Goal: Task Accomplishment & Management: Manage account settings

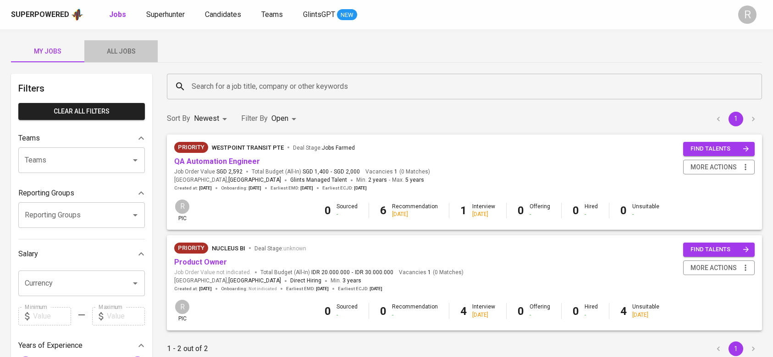
click at [131, 53] on span "All Jobs" at bounding box center [121, 51] width 62 height 11
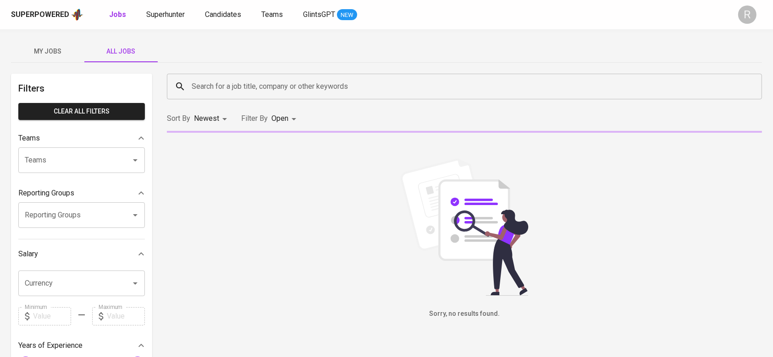
click at [215, 90] on input "Search for a job title, company or other keywords" at bounding box center [466, 86] width 555 height 17
type input "matrixx"
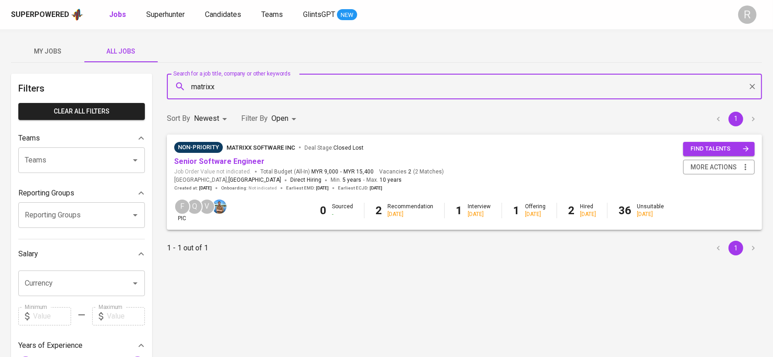
scroll to position [21, 0]
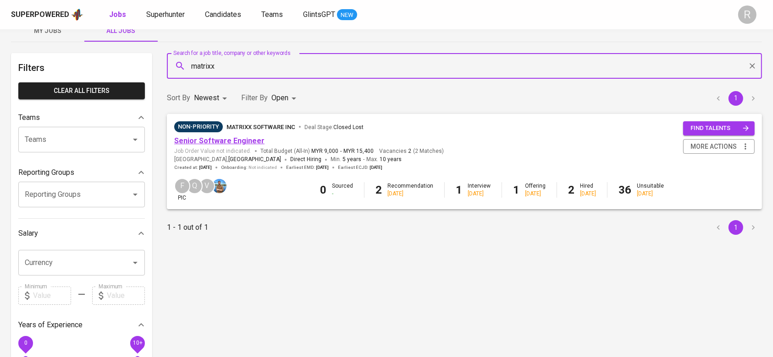
click at [201, 138] on link "Senior Software Engineer" at bounding box center [219, 141] width 90 height 9
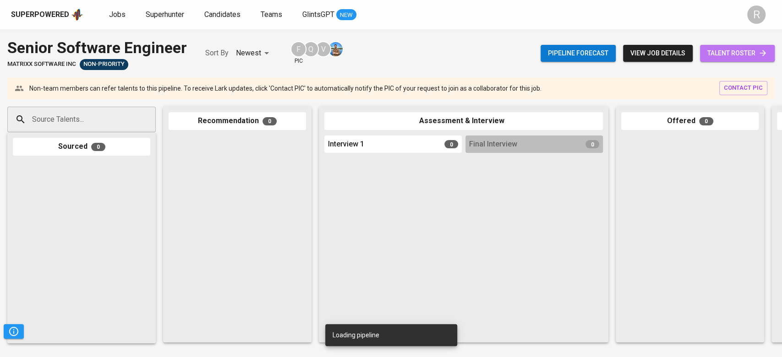
click at [730, 55] on span "talent roster" at bounding box center [738, 53] width 60 height 11
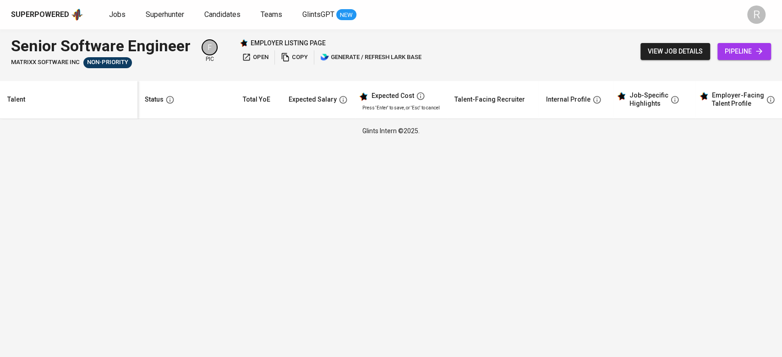
click at [557, 143] on html "Superpowered Jobs Superhunter Candidates Teams GlintsGPT NEW R Senior Software …" at bounding box center [391, 71] width 782 height 143
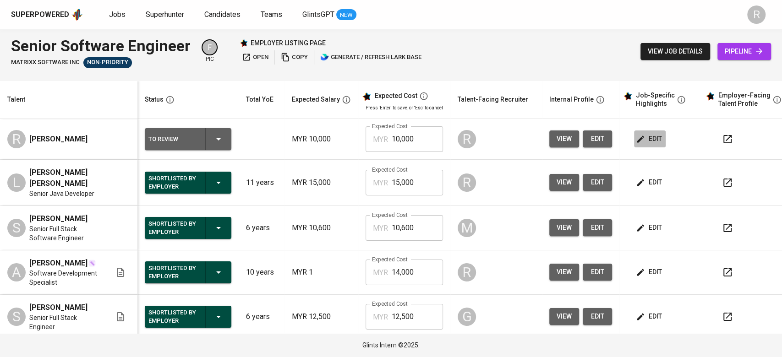
click at [660, 143] on button "edit" at bounding box center [650, 139] width 32 height 17
click at [655, 140] on span "edit" at bounding box center [650, 138] width 24 height 11
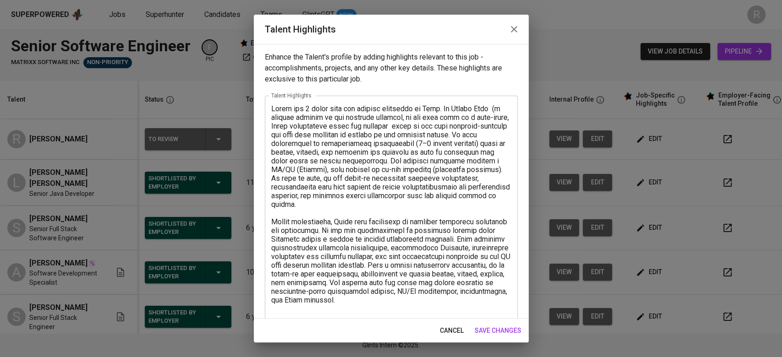
scroll to position [11, 0]
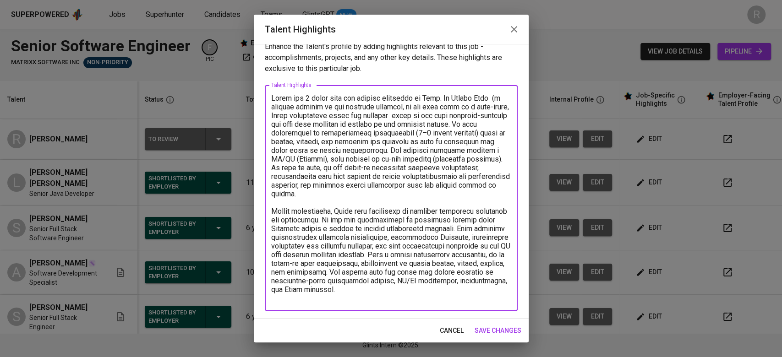
click at [359, 300] on textarea at bounding box center [391, 198] width 240 height 209
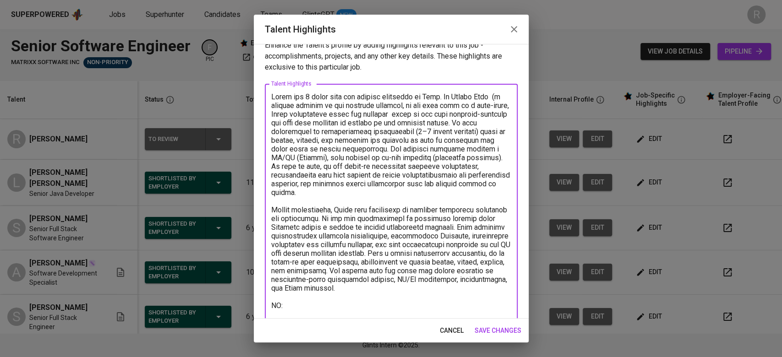
paste textarea "[URL][DOMAIN_NAME]"
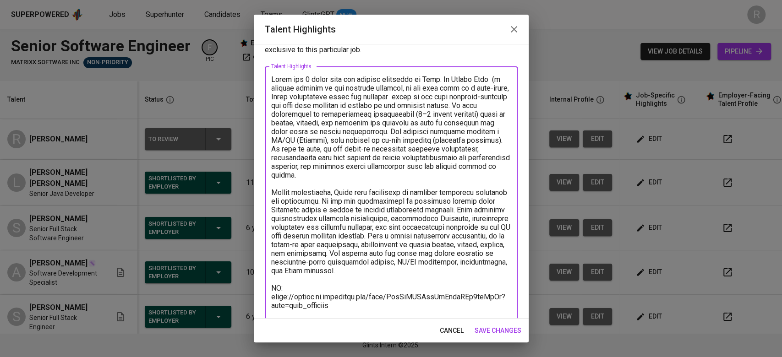
click at [310, 77] on textarea at bounding box center [391, 197] width 240 height 244
click at [410, 89] on textarea at bounding box center [391, 197] width 240 height 244
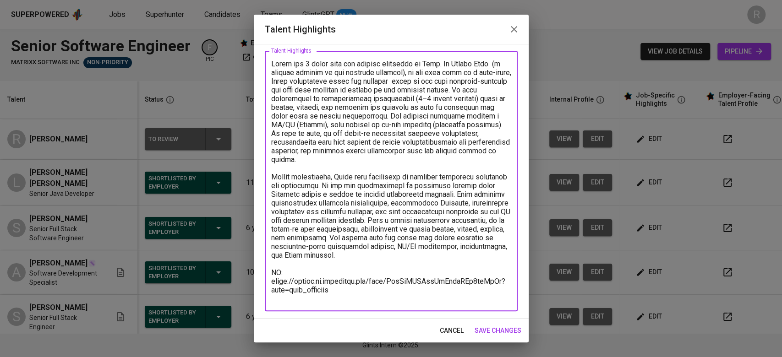
drag, startPoint x: 339, startPoint y: 133, endPoint x: 445, endPoint y: 159, distance: 109.1
click at [445, 159] on textarea at bounding box center [391, 182] width 240 height 244
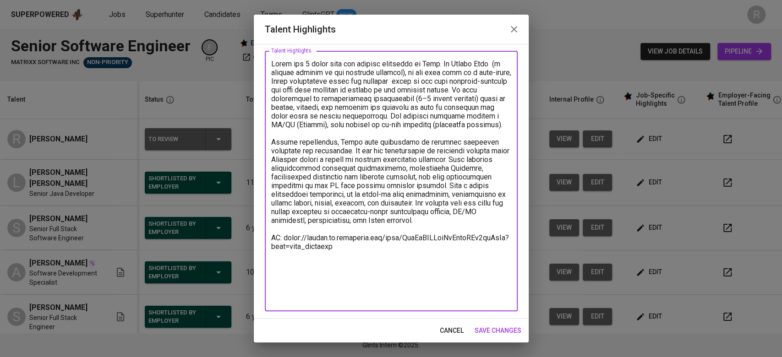
scroll to position [19, 0]
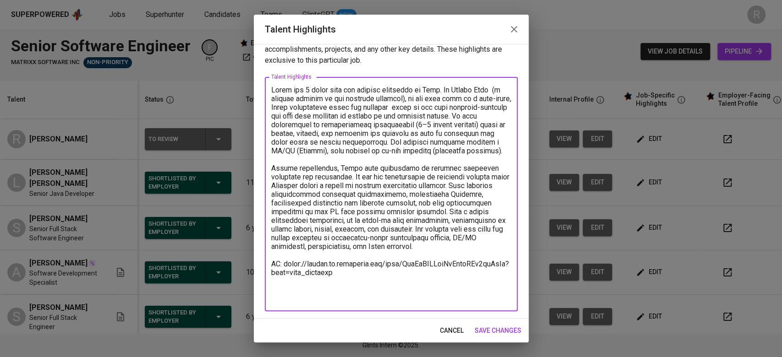
click at [333, 265] on textarea at bounding box center [391, 195] width 240 height 218
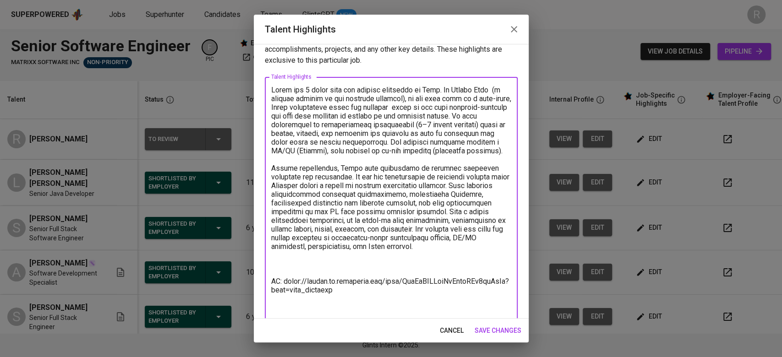
scroll to position [37, 0]
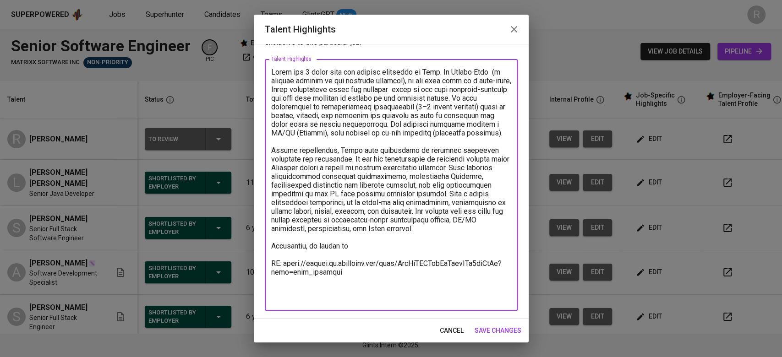
paste textarea "Developed full-stack in-house financial software using Java and JavaScript, enh…"
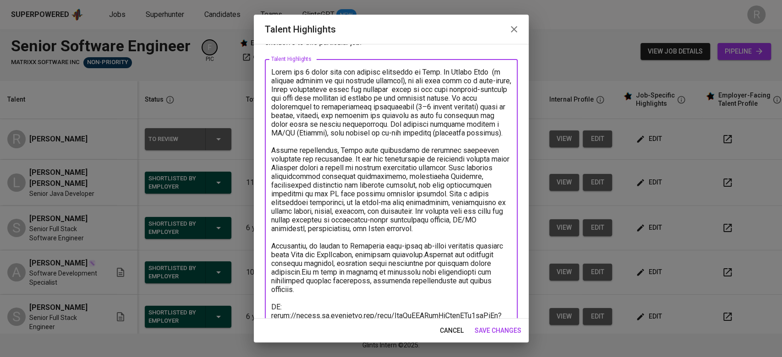
scroll to position [45, 0]
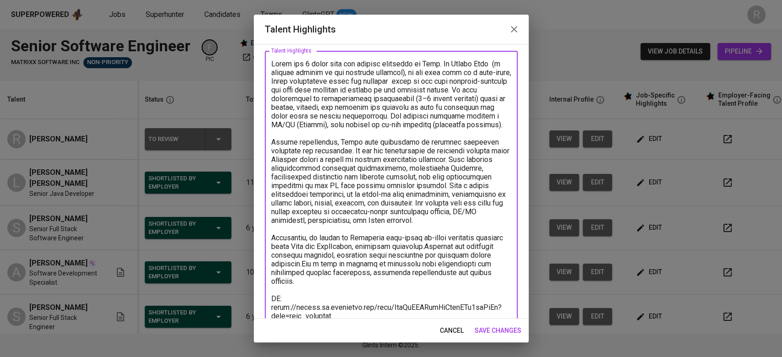
click at [350, 257] on textarea at bounding box center [391, 199] width 240 height 279
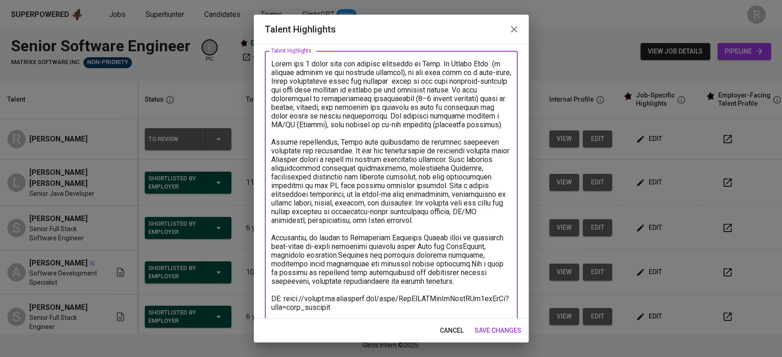
click at [375, 275] on textarea at bounding box center [391, 199] width 240 height 279
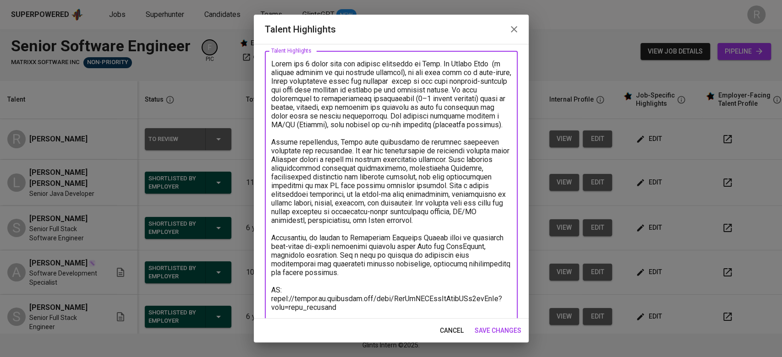
scroll to position [71, 0]
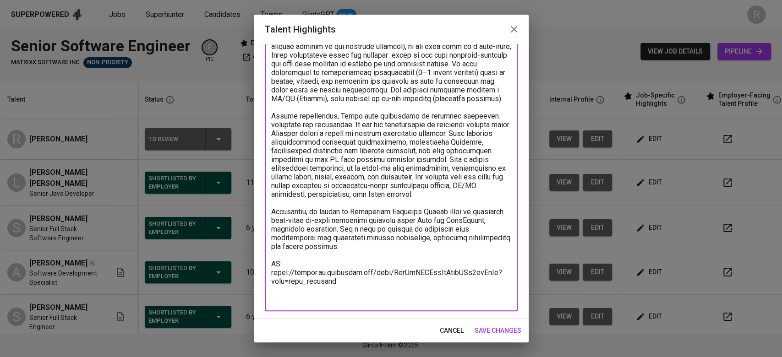
click at [346, 299] on textarea at bounding box center [391, 168] width 240 height 270
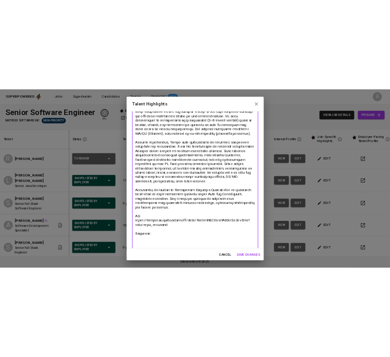
scroll to position [90, 0]
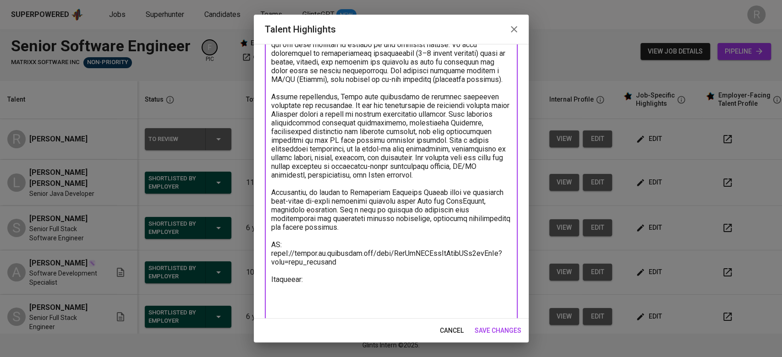
click at [337, 246] on textarea at bounding box center [391, 166] width 240 height 305
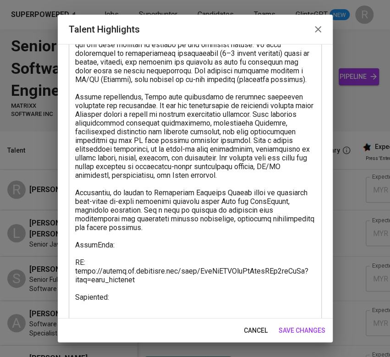
click at [169, 267] on textarea at bounding box center [195, 175] width 240 height 322
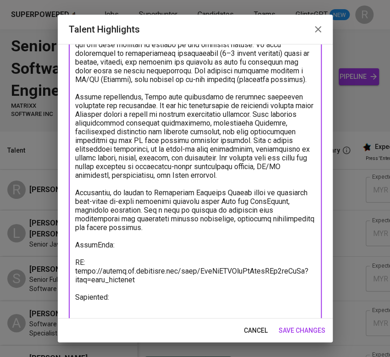
click at [146, 255] on textarea at bounding box center [195, 175] width 240 height 322
click at [126, 259] on textarea at bounding box center [195, 175] width 240 height 322
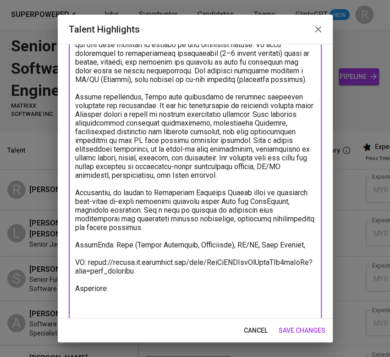
scroll to position [0, 0]
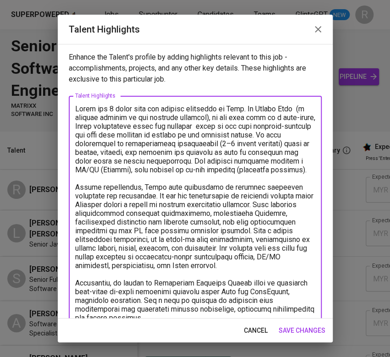
click at [243, 105] on textarea at bounding box center [195, 265] width 240 height 322
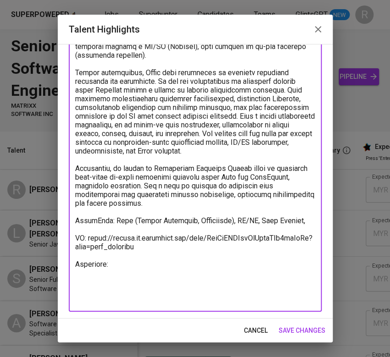
scroll to position [125, 0]
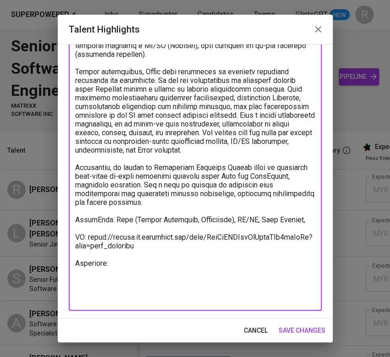
click at [296, 226] on textarea at bounding box center [195, 141] width 240 height 322
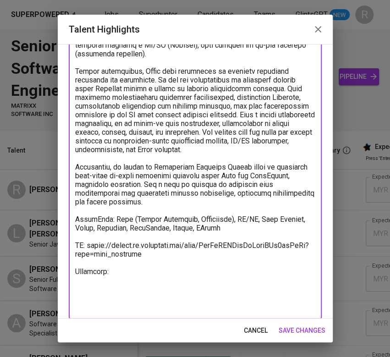
scroll to position [133, 0]
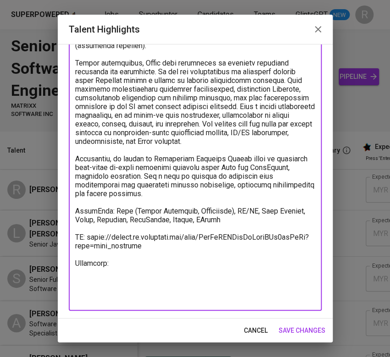
click at [122, 293] on textarea at bounding box center [195, 137] width 240 height 331
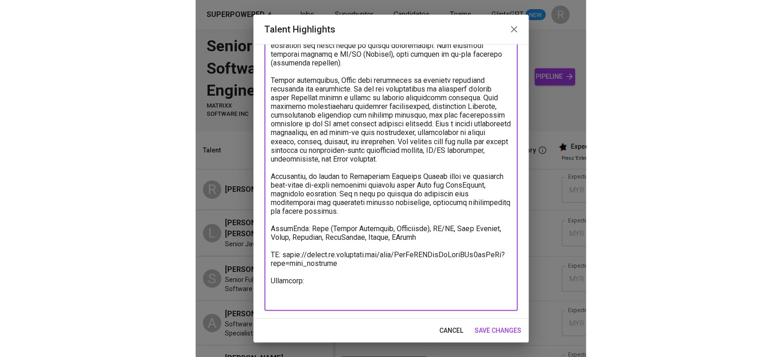
scroll to position [115, 0]
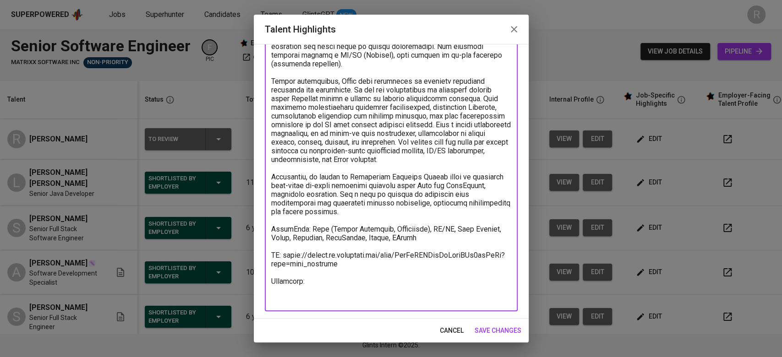
paste textarea "[URL][DOMAIN_NAME]"
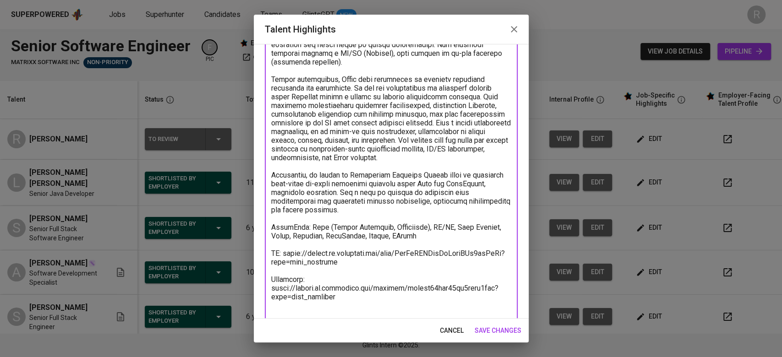
scroll to position [132, 0]
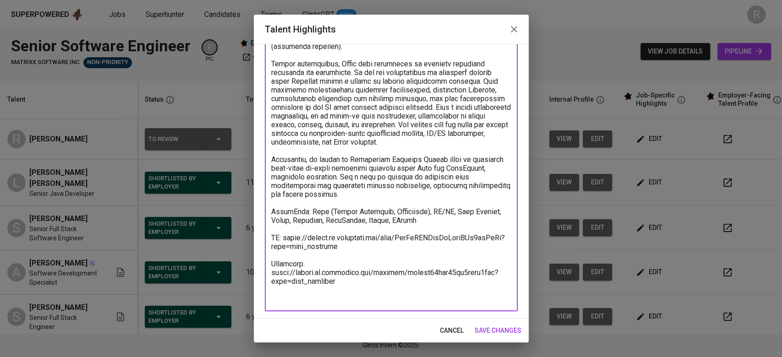
type textarea "Lorem ips 5 dolor sita con adipisc elitseddo ei Temp inc Utla Etdolor. Ma Aliqu…"
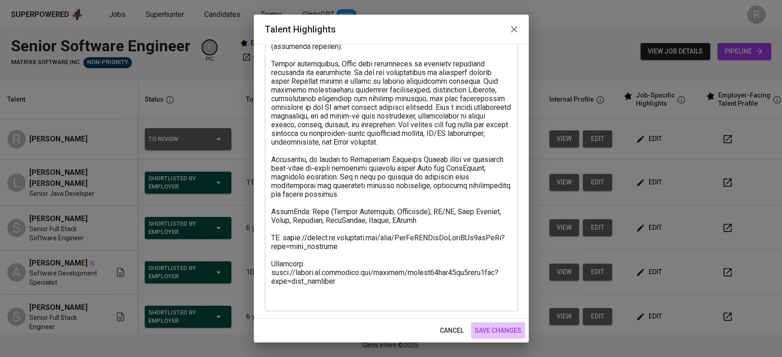
click at [486, 328] on span "save changes" at bounding box center [498, 330] width 47 height 11
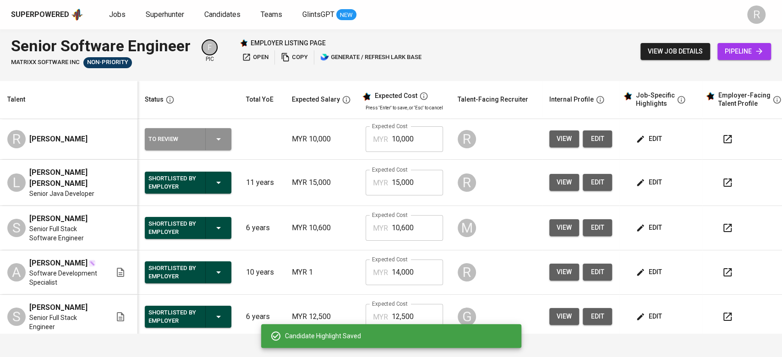
click at [217, 138] on icon "button" at bounding box center [218, 139] width 5 height 2
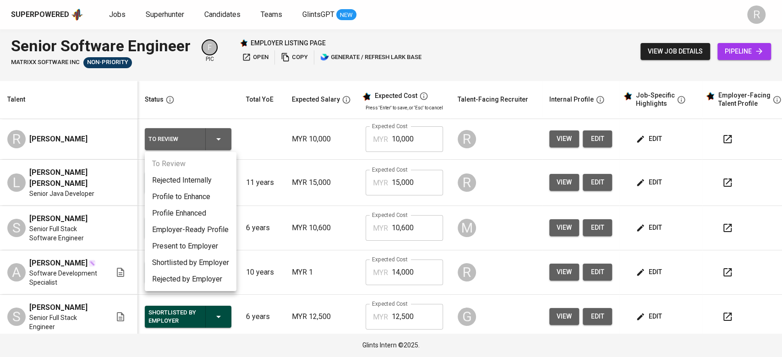
click at [181, 209] on li "Profile Enhanced" at bounding box center [191, 213] width 92 height 16
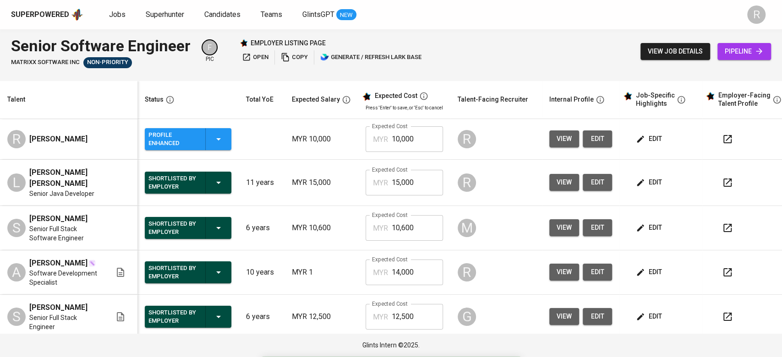
click at [586, 141] on button "edit" at bounding box center [597, 139] width 29 height 17
click at [712, 139] on td at bounding box center [748, 139] width 92 height 41
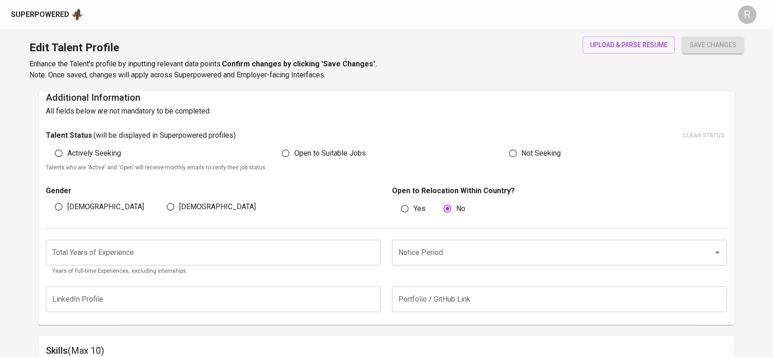
scroll to position [230, 0]
click at [414, 255] on input "Notice Period" at bounding box center [546, 251] width 301 height 17
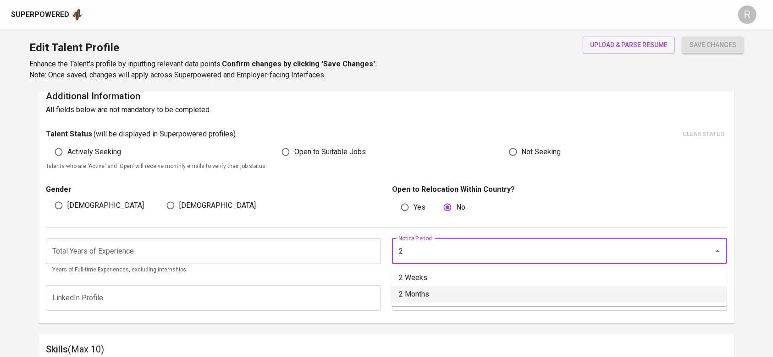
click at [414, 298] on li "2 Months" at bounding box center [558, 294] width 335 height 16
type input "2 Months"
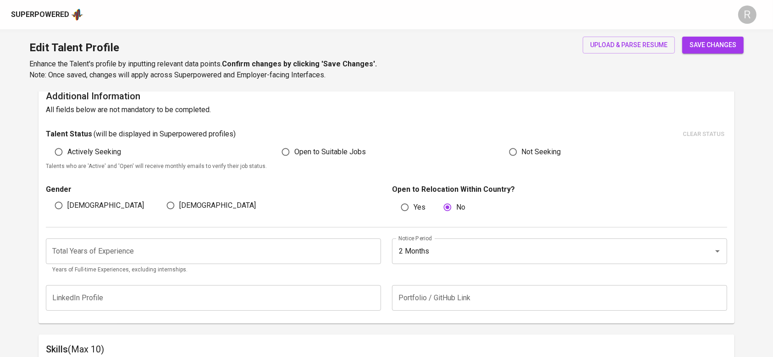
click at [230, 256] on input "number" at bounding box center [213, 252] width 335 height 26
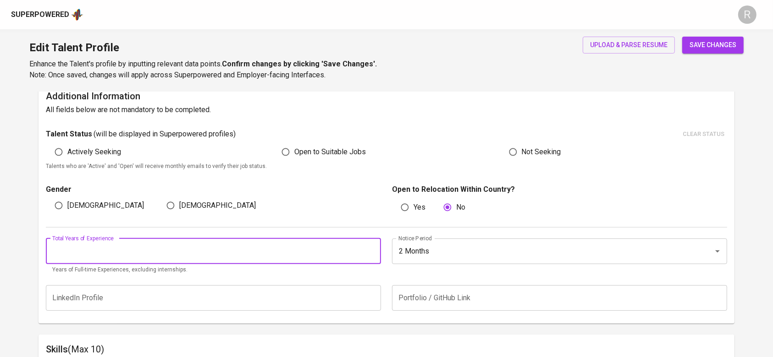
type input "5"
type input "4"
click at [696, 42] on span "save changes" at bounding box center [712, 44] width 47 height 11
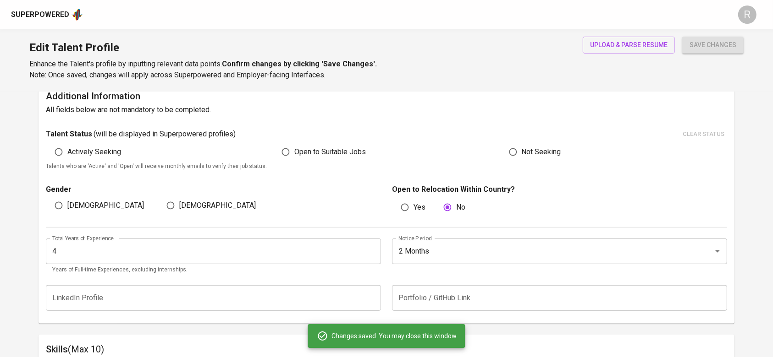
scroll to position [373, 0]
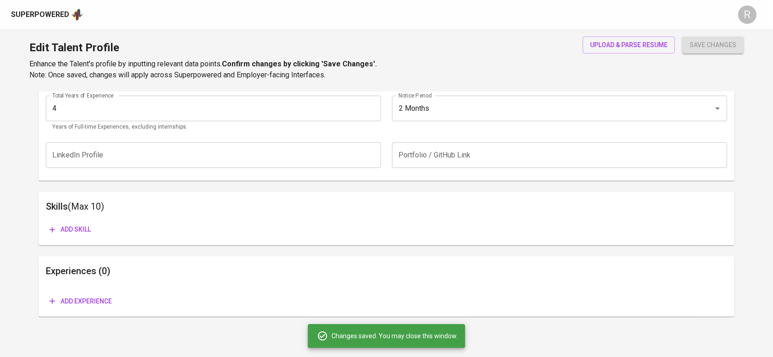
click at [84, 315] on div "Experiences (0) Add experience" at bounding box center [385, 287] width 695 height 61
click at [74, 296] on span "Add experience" at bounding box center [80, 301] width 62 height 11
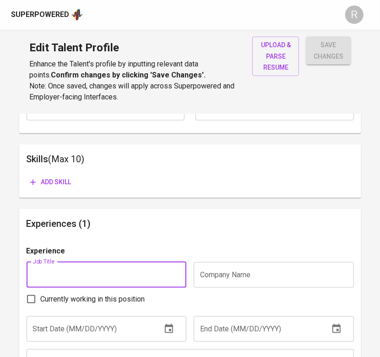
scroll to position [447, 0]
click at [227, 284] on input "text" at bounding box center [274, 275] width 160 height 26
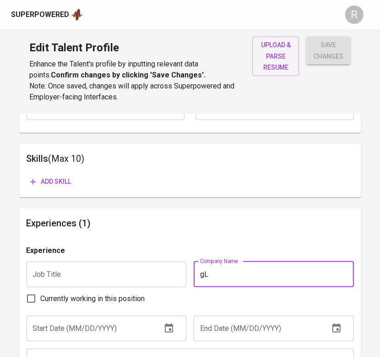
type input "g"
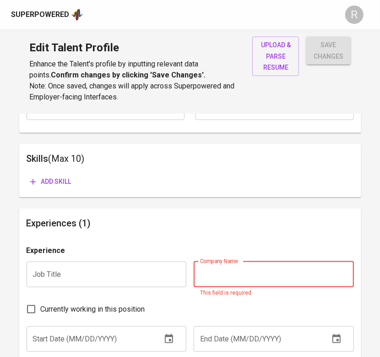
type input "g"
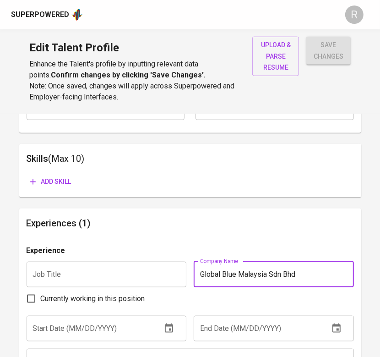
type input "Global Blue Malaysia Sdn Bhd"
click at [135, 283] on input "text" at bounding box center [107, 275] width 160 height 26
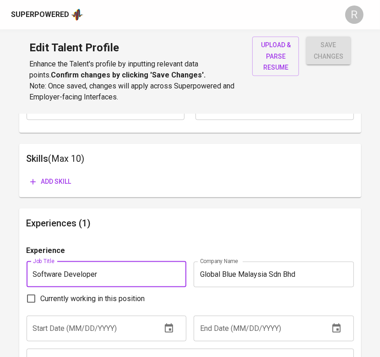
scroll to position [475, 0]
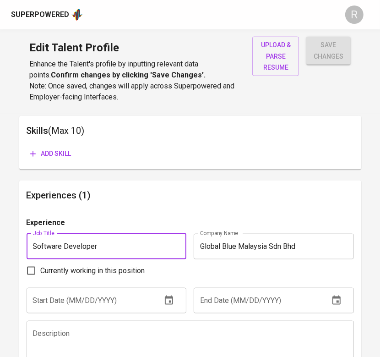
type input "Software Developer"
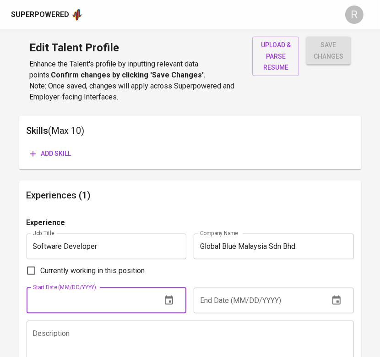
click at [133, 296] on input "text" at bounding box center [91, 301] width 128 height 26
drag, startPoint x: 40, startPoint y: 302, endPoint x: 20, endPoint y: 301, distance: 20.7
click at [20, 301] on div "Experiences (1) Experience Job Title Software Developer Job Title Company Name …" at bounding box center [190, 326] width 342 height 291
type input "11/01/2024"
click at [32, 276] on input "Currently working in this position" at bounding box center [31, 270] width 19 height 19
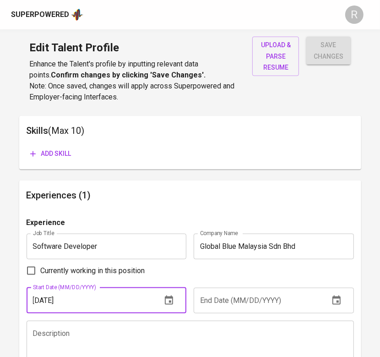
checkbox input "true"
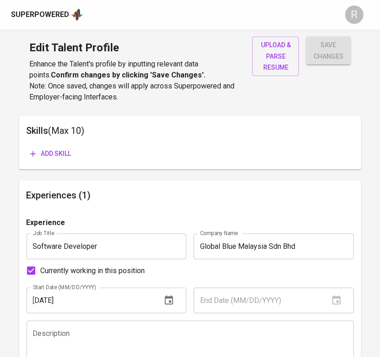
scroll to position [598, 0]
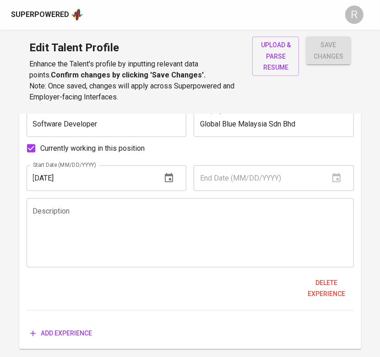
click at [174, 229] on textarea at bounding box center [190, 233] width 315 height 52
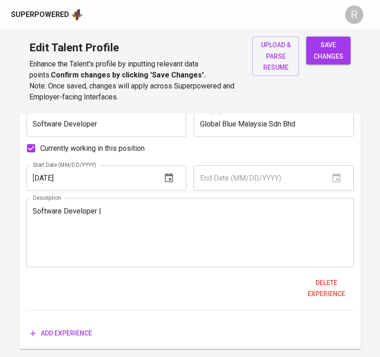
click at [280, 219] on textarea "Software Developer |" at bounding box center [190, 233] width 315 height 52
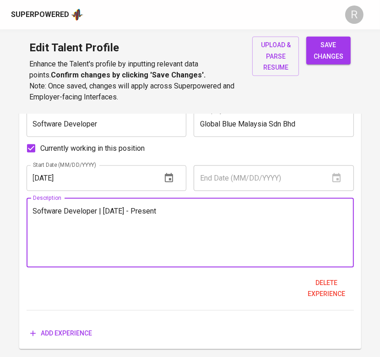
paste textarea "Performed end-to-end software development by translating user requirements into…"
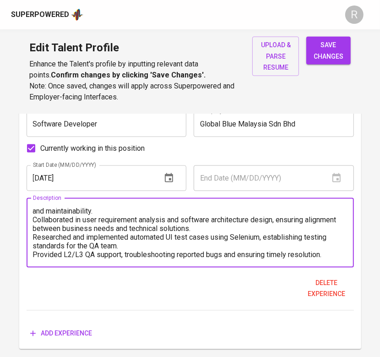
scroll to position [0, 0]
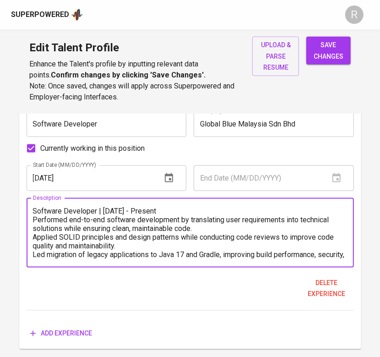
click at [35, 220] on textarea "Software Developer | Mar 2024 - Present Performed end-to-end software developme…" at bounding box center [190, 233] width 315 height 52
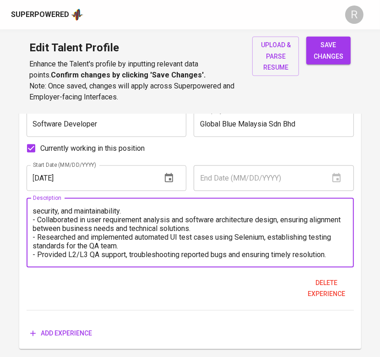
scroll to position [70, 0]
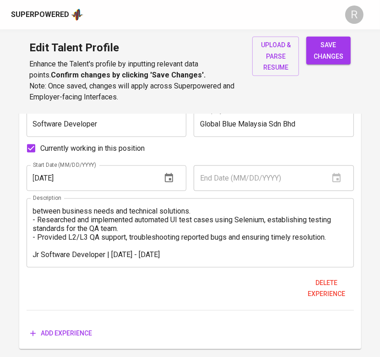
click at [228, 250] on textarea "Software Developer | Mar 2024 - Present - Performed end-to-end software develop…" at bounding box center [190, 233] width 315 height 52
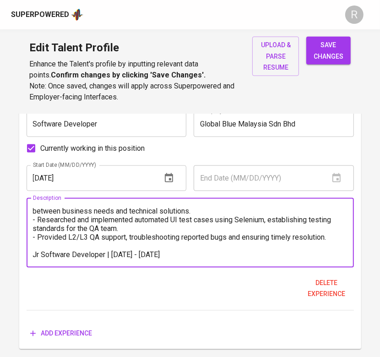
click at [180, 257] on textarea "Software Developer | Mar 2024 - Present - Performed end-to-end software develop…" at bounding box center [190, 233] width 315 height 52
paste textarea "Developed and enhanced software modules using Java (Spring Framework), focusing…"
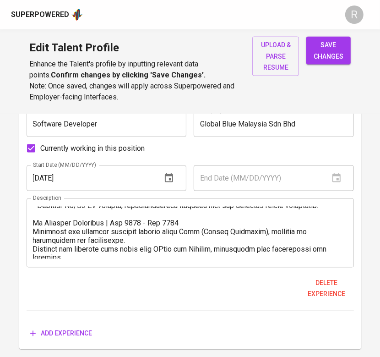
click at [31, 227] on div "Description" at bounding box center [191, 232] width 328 height 69
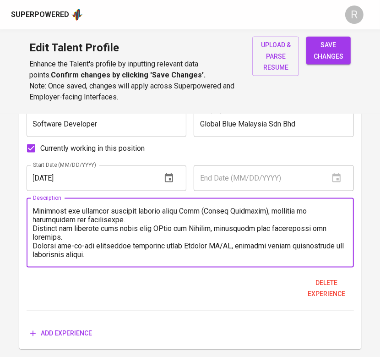
scroll to position [591, 0]
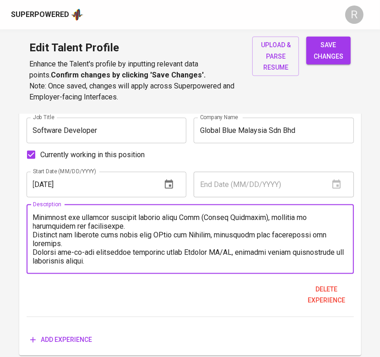
click at [36, 217] on textarea at bounding box center [190, 239] width 315 height 52
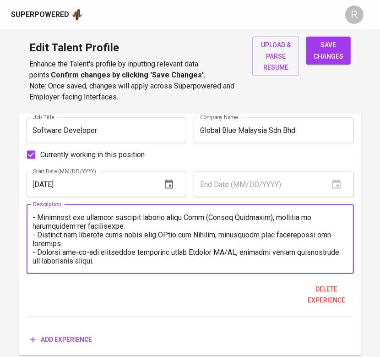
scroll to position [121, 0]
type textarea "Software Developer | Mar 2024 - Present - Performed end-to-end software develop…"
click at [76, 335] on span "Add experience" at bounding box center [61, 340] width 62 height 11
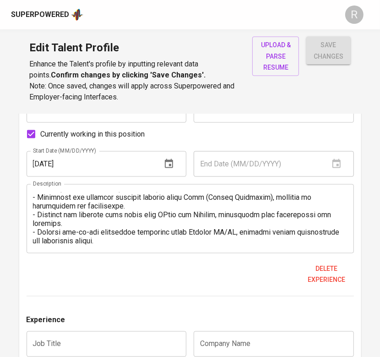
scroll to position [726, 0]
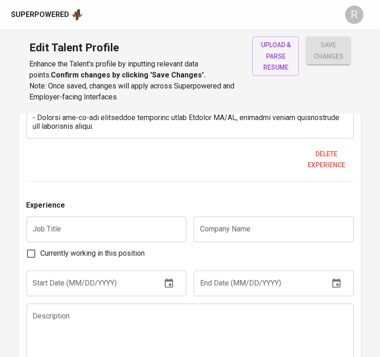
click at [68, 228] on input "text" at bounding box center [107, 230] width 160 height 26
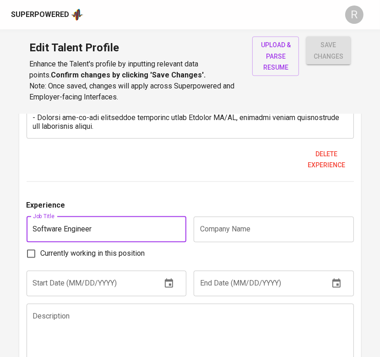
type input "Software Engineer"
click at [271, 222] on input "text" at bounding box center [274, 230] width 160 height 26
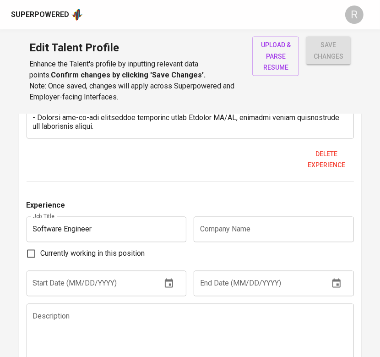
click at [213, 232] on input "text" at bounding box center [274, 230] width 160 height 26
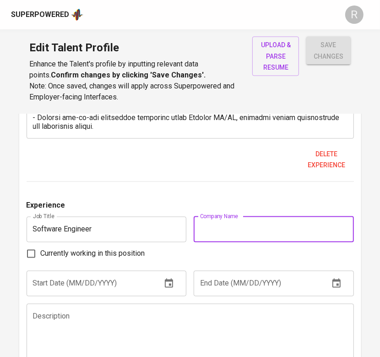
paste input "Brunsfield Computer Systems Sdn Bhd | Feb 2021 – Oct 2022 Developed full-stack …"
type input "Brunsfield Computer Systems Sdn Bhd | Feb 2021 – Oct 2022 Developed full-stack …"
click at [219, 233] on input "Brunsfield Computer Systems Sdn Bhd | Feb 2021 – Oct 2022 Developed full-stack …" at bounding box center [274, 230] width 160 height 26
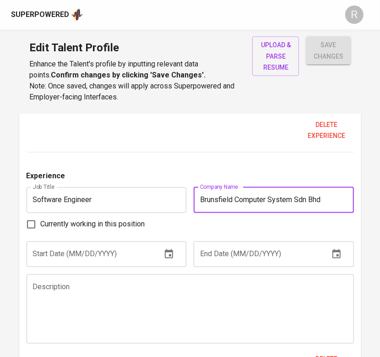
type input "Brunsfield Computer System Sdn Bhd"
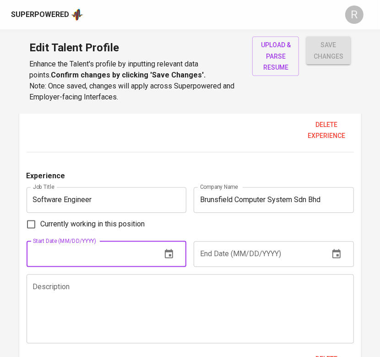
click at [129, 255] on input "text" at bounding box center [91, 255] width 128 height 26
type input "02/01/2021"
click at [235, 258] on input "text" at bounding box center [258, 255] width 128 height 26
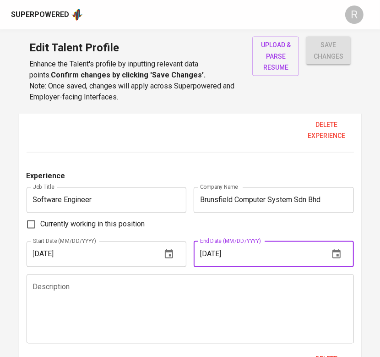
type input "10/01/2022"
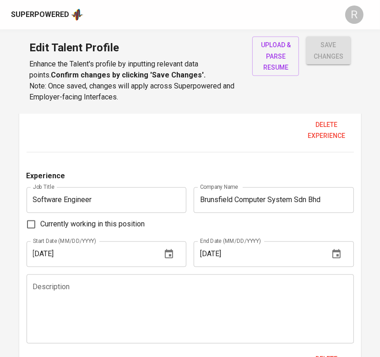
click at [196, 295] on textarea at bounding box center [190, 309] width 315 height 52
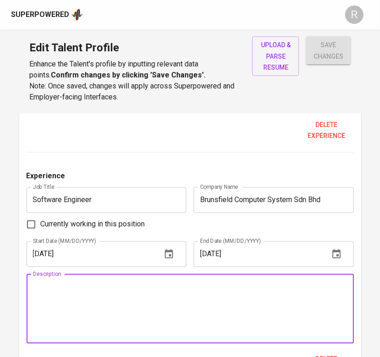
paste textarea "Developed full-stack in-house financial software using Java and JavaScript, enh…"
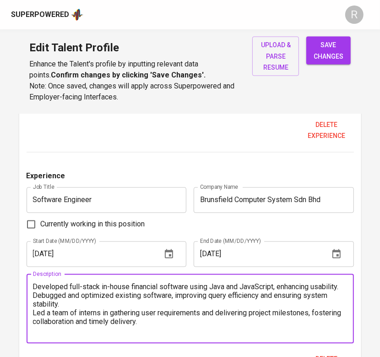
click at [35, 288] on textarea "Developed full-stack in-house financial software using Java and JavaScript, enh…" at bounding box center [190, 309] width 315 height 52
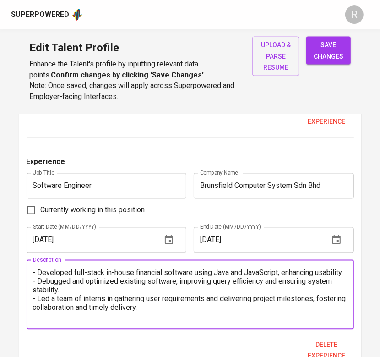
scroll to position [770, 0]
type textarea "- Developed full-stack in-house financial software using Java and JavaScript, e…"
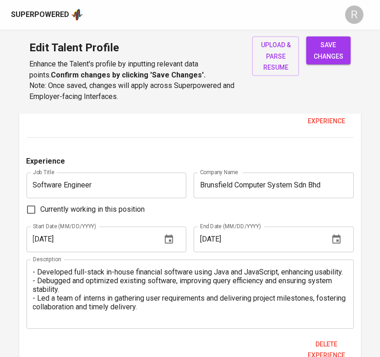
click at [319, 55] on span "save changes" at bounding box center [329, 50] width 30 height 22
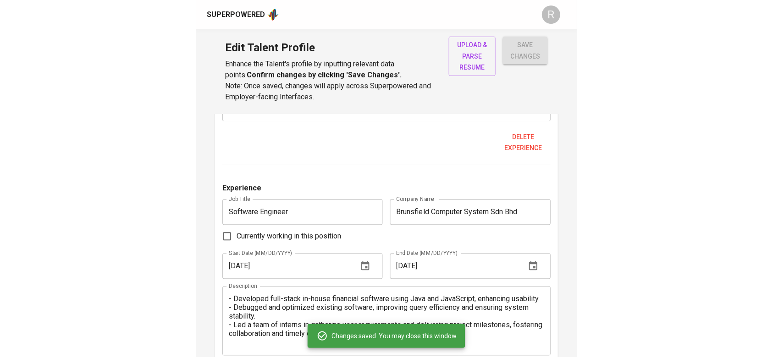
scroll to position [52, 0]
